Goal: Task Accomplishment & Management: Use online tool/utility

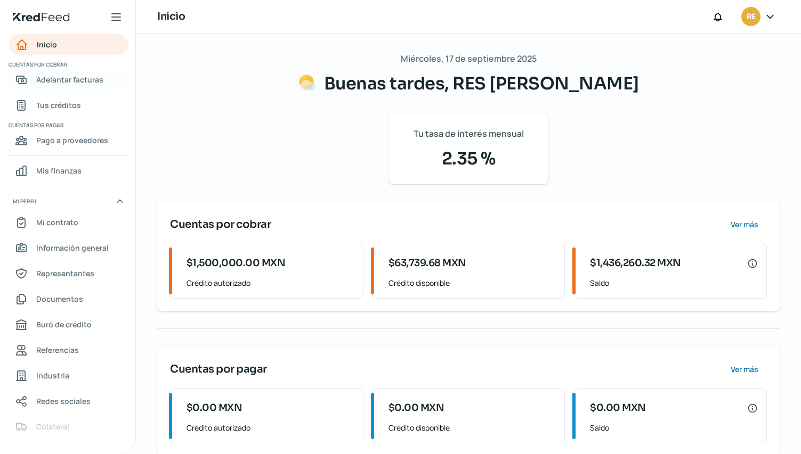
click at [71, 77] on span "Adelantar facturas" at bounding box center [69, 79] width 67 height 13
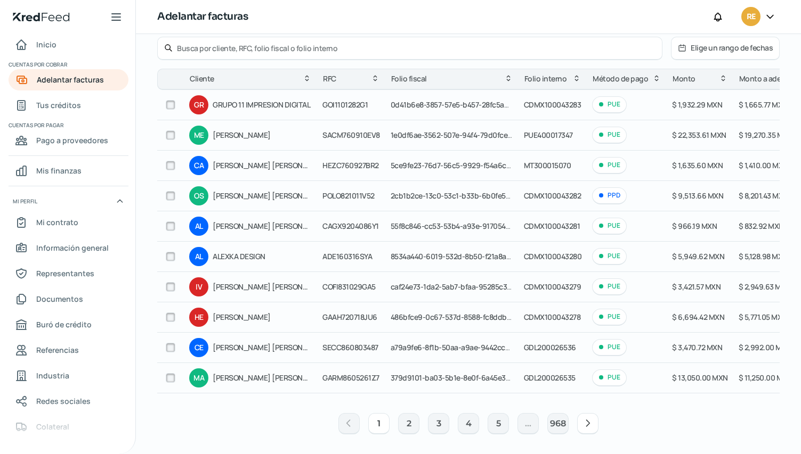
scroll to position [85, 0]
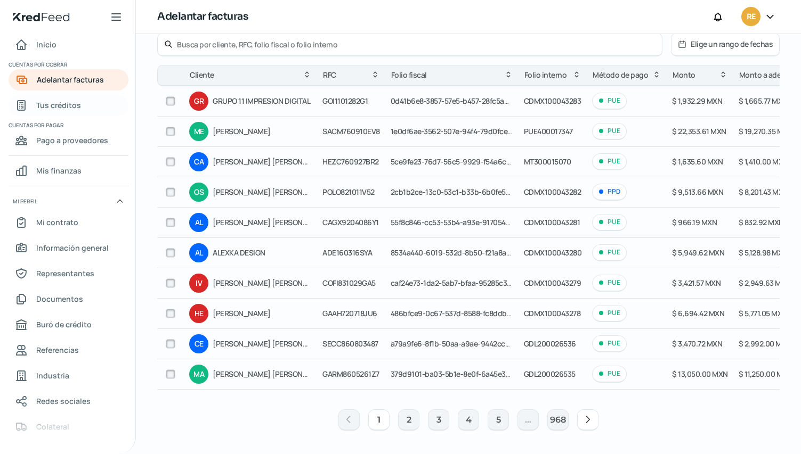
click at [63, 107] on span "Tus créditos" at bounding box center [58, 105] width 45 height 13
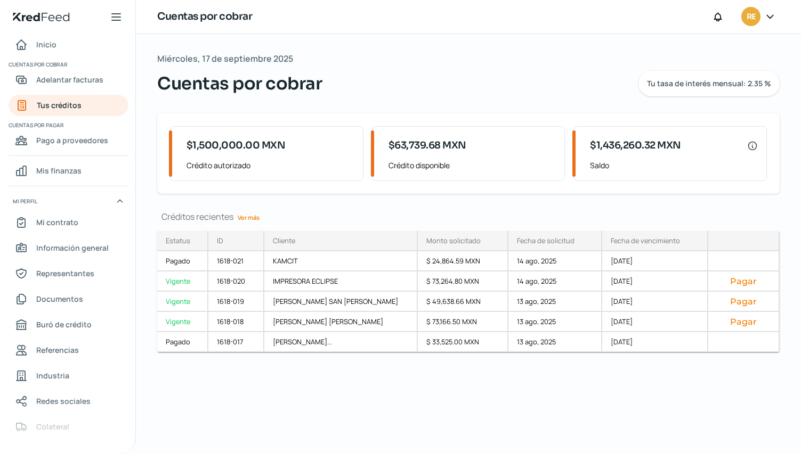
click at [253, 219] on link "Ver más" at bounding box center [248, 217] width 30 height 17
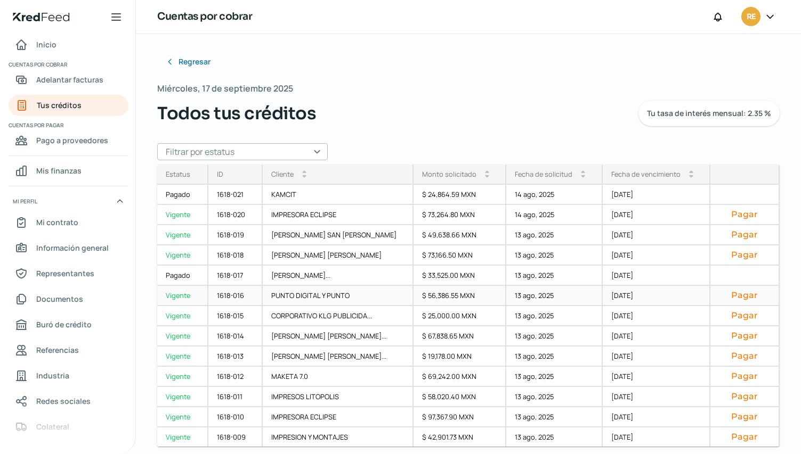
click at [740, 296] on button "Pagar" at bounding box center [744, 295] width 51 height 11
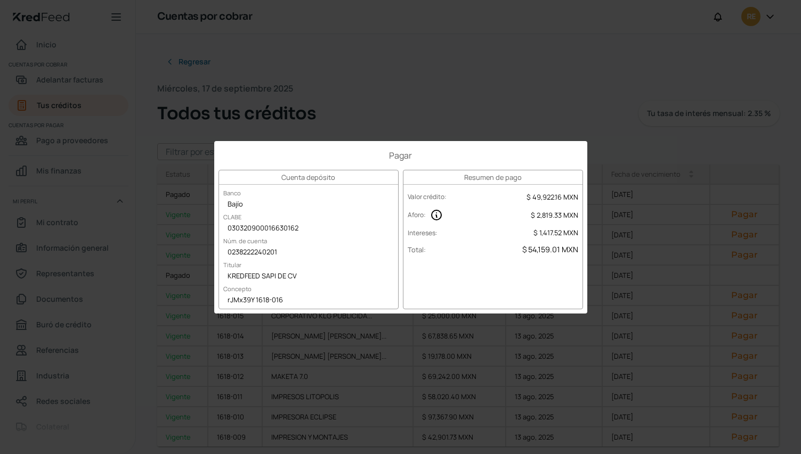
click at [246, 153] on h1 "Pagar" at bounding box center [400, 156] width 364 height 12
click at [239, 262] on label "Titular" at bounding box center [232, 265] width 27 height 17
click at [260, 187] on div "Cuenta depósito Banco Bajío CLABE 030320900016630162 Núm. de cuenta 02382222402…" at bounding box center [308, 240] width 180 height 140
click at [244, 159] on h1 "Pagar" at bounding box center [400, 156] width 364 height 12
click at [236, 155] on h1 "Pagar" at bounding box center [400, 156] width 364 height 12
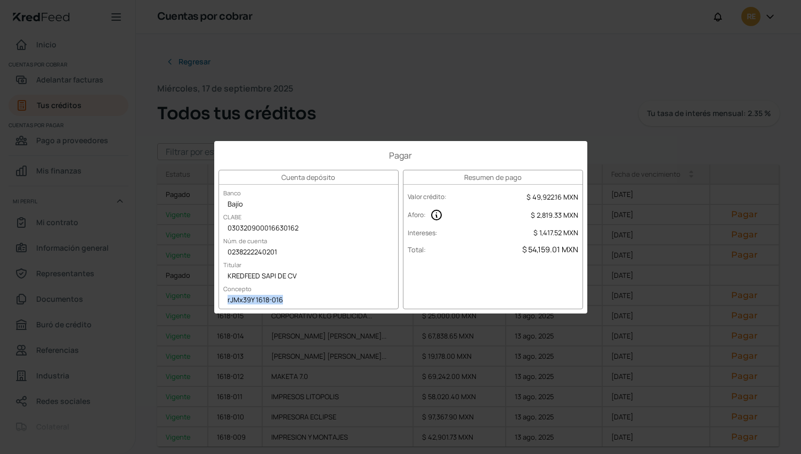
click at [254, 163] on div "Pagar Cuenta depósito Banco Bajío [PERSON_NAME] 030320900016630162 Núm. de cuen…" at bounding box center [400, 227] width 373 height 173
click at [236, 159] on h1 "Pagar" at bounding box center [400, 156] width 364 height 12
click at [246, 159] on h1 "Pagar" at bounding box center [400, 156] width 364 height 12
click at [214, 79] on div "Pagar Cuenta depósito Banco Bajío [PERSON_NAME] 030320900016630162 Núm. de cuen…" at bounding box center [400, 227] width 801 height 454
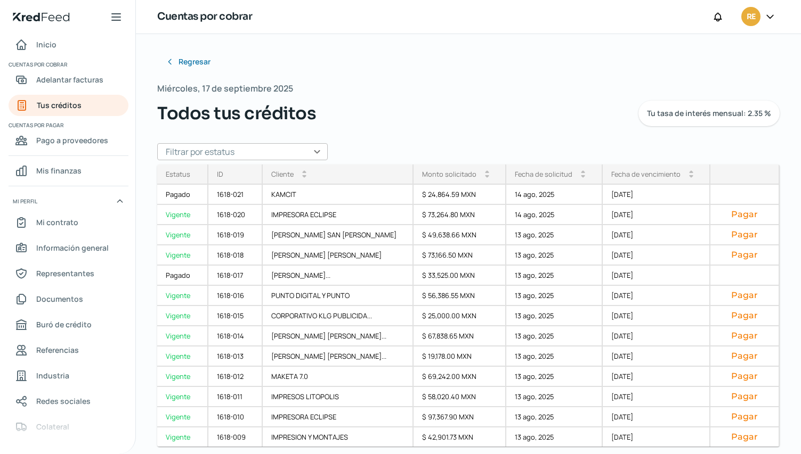
click at [137, 183] on div "Regresar Miércoles, 17 de septiembre 2025 Todos tus créditos Tu tasa de interés…" at bounding box center [468, 244] width 665 height 420
click at [729, 377] on button "Pagar" at bounding box center [744, 376] width 51 height 11
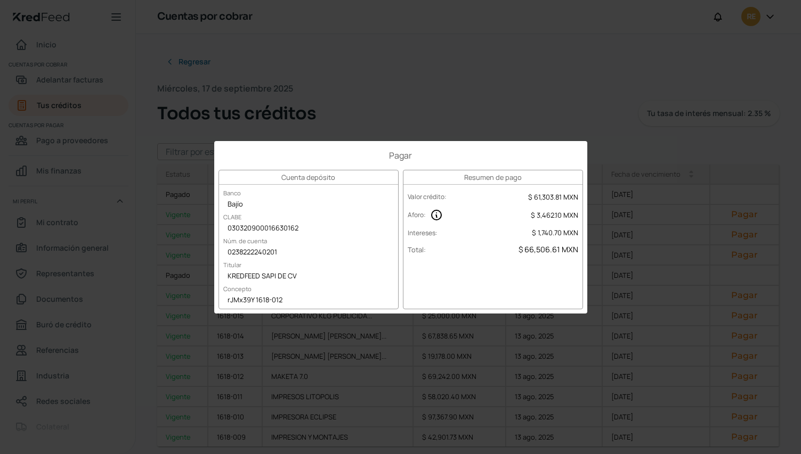
click at [232, 150] on h1 "Pagar" at bounding box center [400, 156] width 364 height 12
click at [319, 290] on div "Cuenta depósito Banco Bajío [PERSON_NAME] 030320900016630162 Núm. de cuenta 023…" at bounding box center [308, 240] width 180 height 140
click at [572, 55] on div "Pagar Cuenta depósito Banco Bajío [PERSON_NAME] 030320900016630162 Núm. de cuen…" at bounding box center [400, 227] width 801 height 454
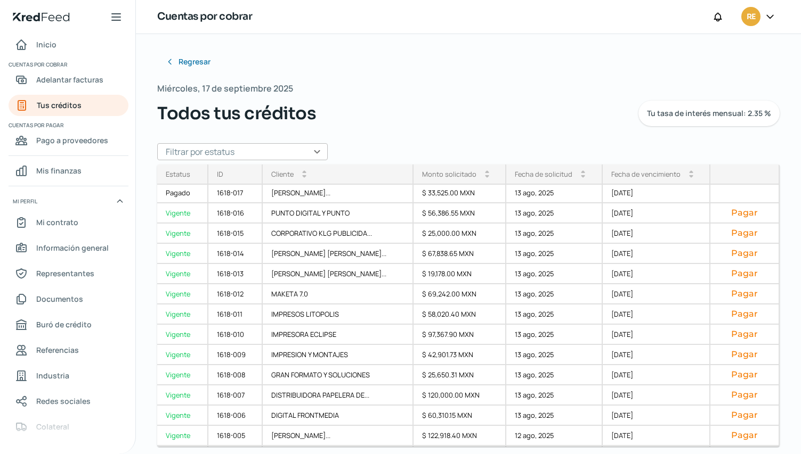
scroll to position [107, 0]
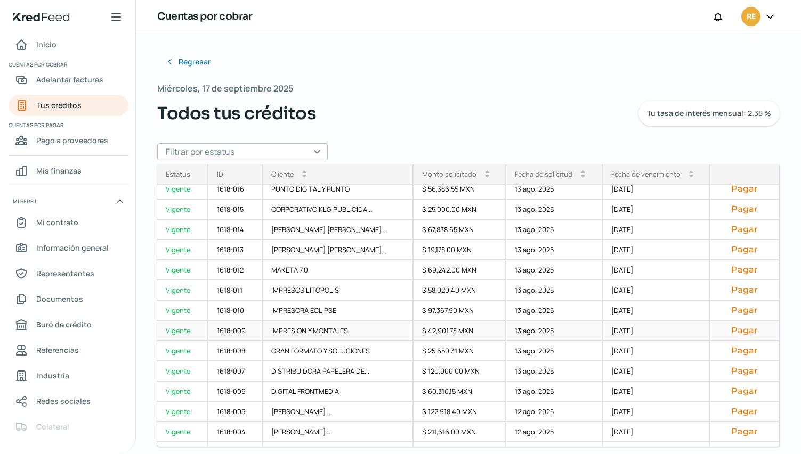
click at [734, 331] on button "Pagar" at bounding box center [744, 330] width 51 height 11
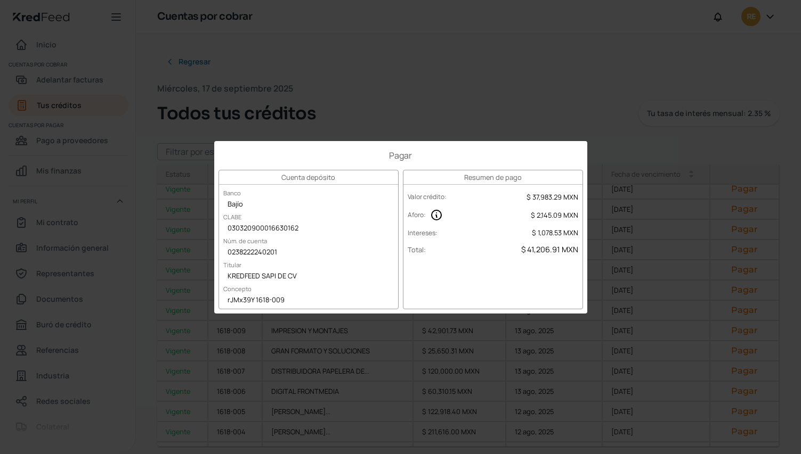
click at [103, 168] on div "Pagar Cuenta depósito Banco Bajío [PERSON_NAME] 030320900016630162 Núm. de cuen…" at bounding box center [400, 227] width 801 height 454
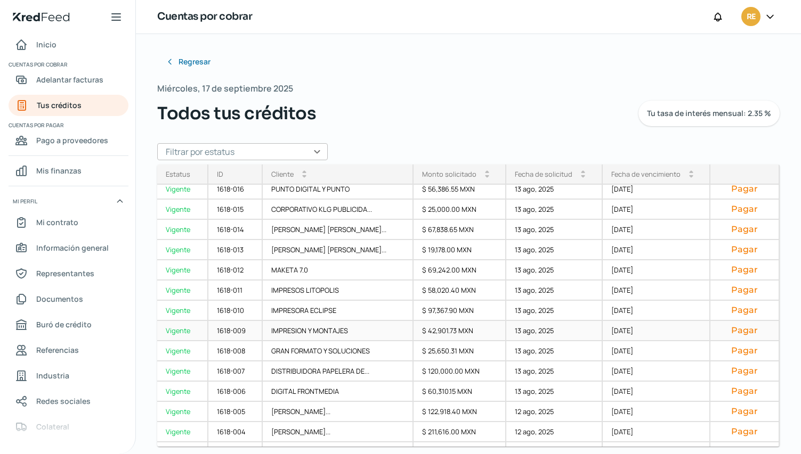
click at [734, 329] on button "Pagar" at bounding box center [744, 330] width 51 height 11
